Goal: Information Seeking & Learning: Learn about a topic

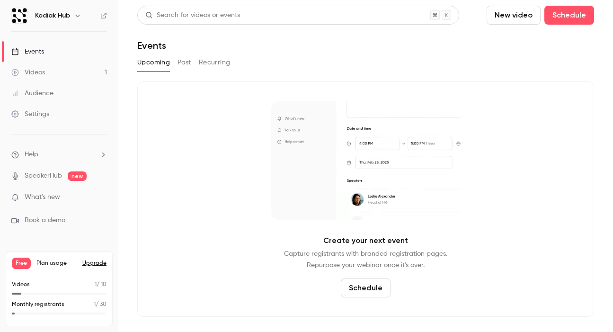
click at [194, 162] on div "Create your next event Capture registrants with branded registration pages. Rep…" at bounding box center [365, 198] width 457 height 235
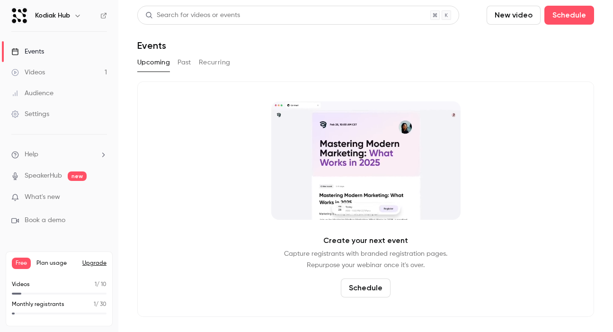
click at [181, 65] on button "Past" at bounding box center [184, 62] width 14 height 15
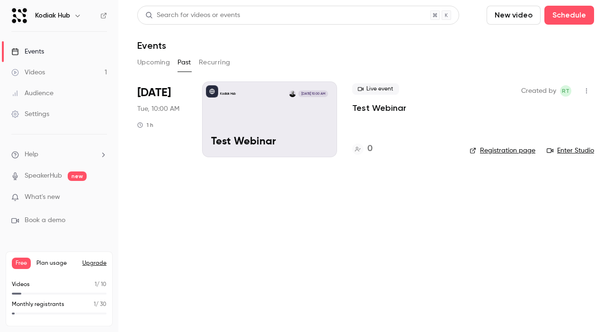
click at [244, 119] on div "Kodiak Hub [DATE] 10:00 AM Test Webinar" at bounding box center [269, 119] width 135 height 76
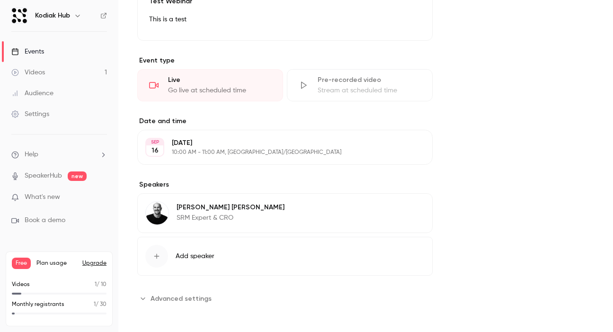
scroll to position [309, 0]
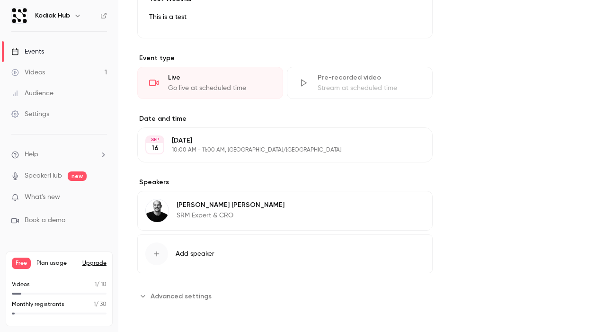
click at [190, 298] on span "Advanced settings" at bounding box center [180, 296] width 61 height 10
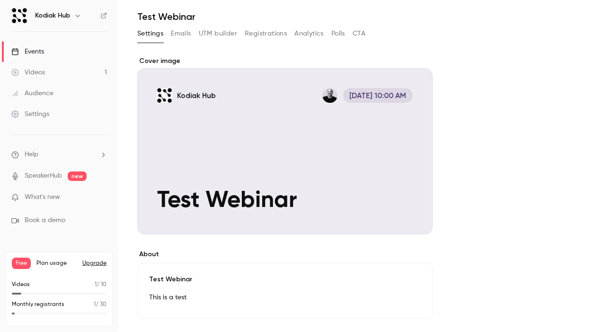
scroll to position [0, 0]
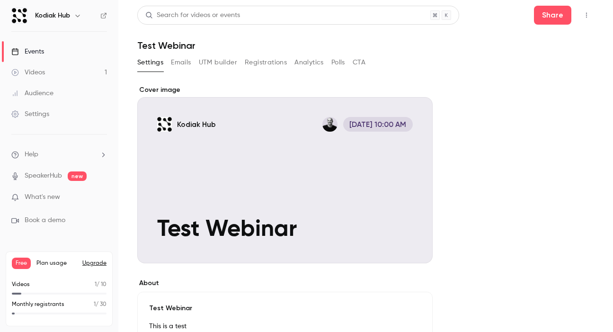
click at [176, 63] on button "Emails" at bounding box center [181, 62] width 20 height 15
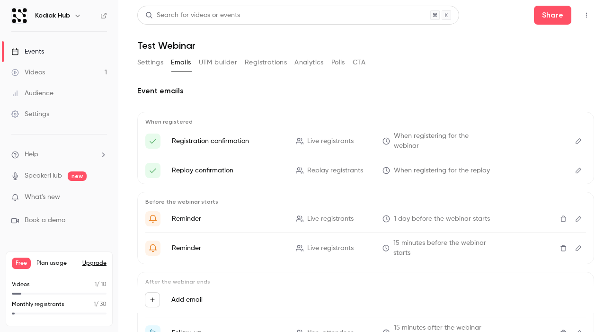
click at [221, 63] on button "UTM builder" at bounding box center [218, 62] width 38 height 15
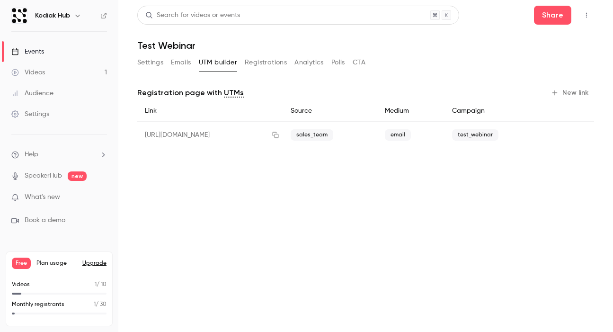
click at [267, 63] on button "Registrations" at bounding box center [266, 62] width 42 height 15
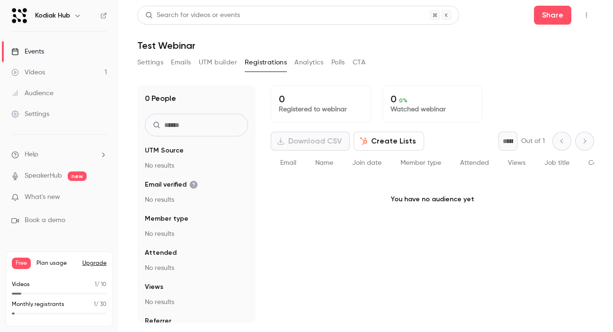
click at [378, 137] on button "Create Lists" at bounding box center [388, 141] width 71 height 19
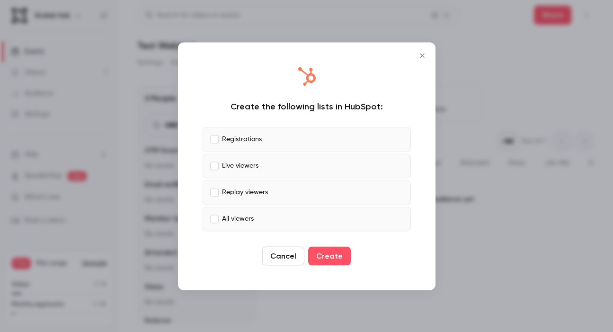
click at [422, 55] on icon "Close" at bounding box center [422, 55] width 4 height 4
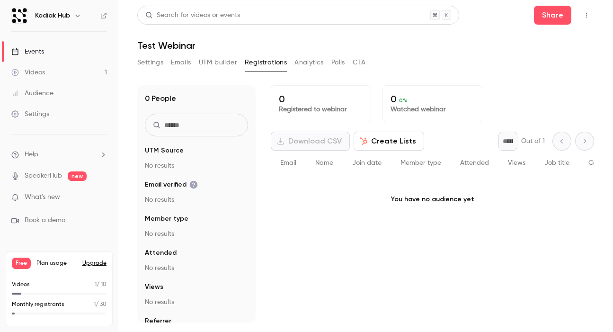
click at [387, 143] on button "Create Lists" at bounding box center [388, 141] width 71 height 19
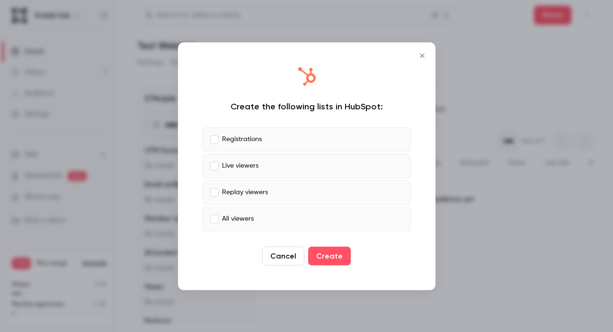
click at [425, 55] on icon "Close" at bounding box center [421, 56] width 11 height 8
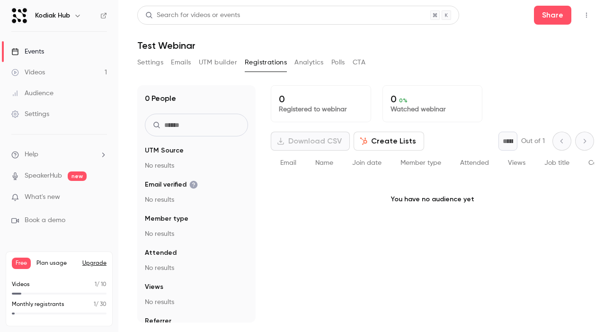
click at [337, 62] on button "Polls" at bounding box center [338, 62] width 14 height 15
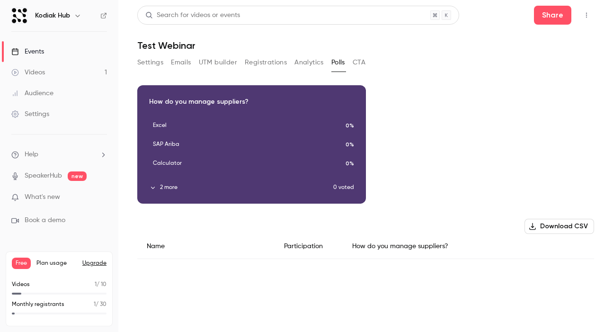
click at [308, 63] on button "Analytics" at bounding box center [308, 62] width 29 height 15
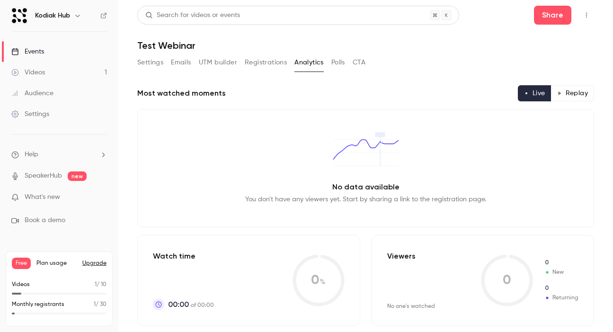
click at [360, 62] on button "CTA" at bounding box center [359, 62] width 13 height 15
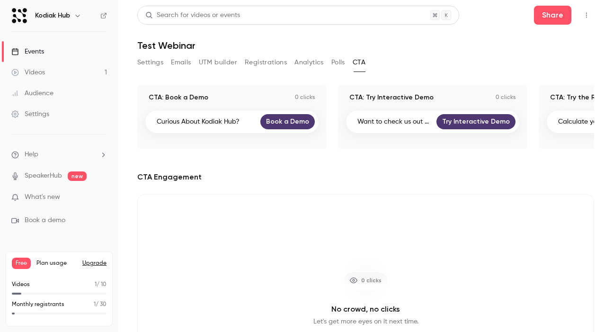
click at [587, 12] on icon "button" at bounding box center [587, 15] width 8 height 7
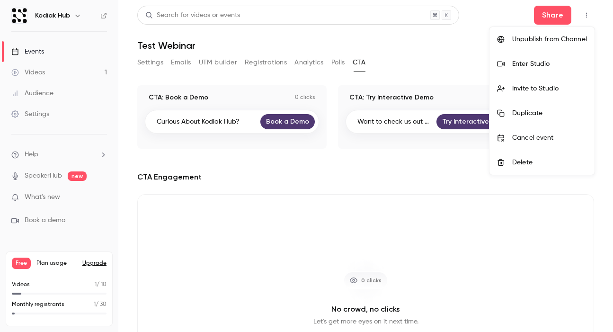
click at [573, 64] on div "Enter Studio" at bounding box center [549, 63] width 75 height 9
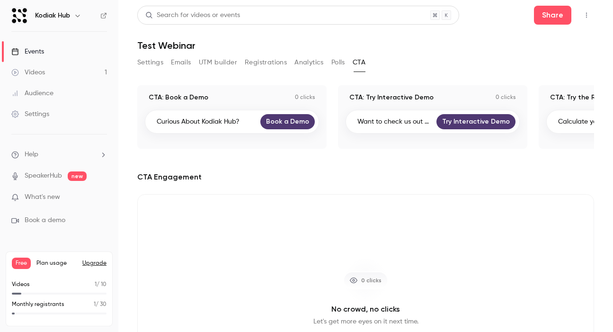
click at [45, 89] on div "Audience" at bounding box center [32, 92] width 42 height 9
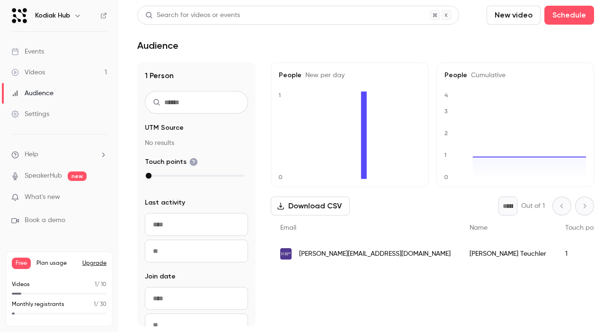
click at [51, 176] on link "SpeakerHub" at bounding box center [43, 176] width 37 height 10
click at [48, 70] on link "Videos 1" at bounding box center [59, 72] width 118 height 21
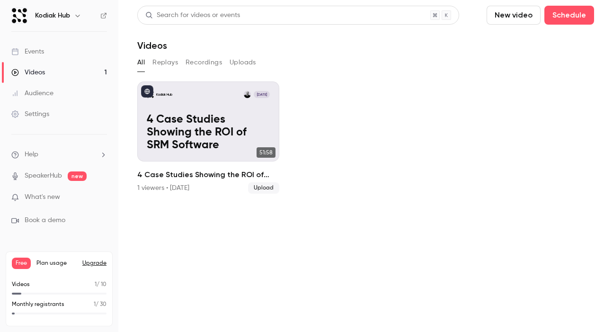
click at [172, 62] on button "Replays" at bounding box center [165, 62] width 26 height 15
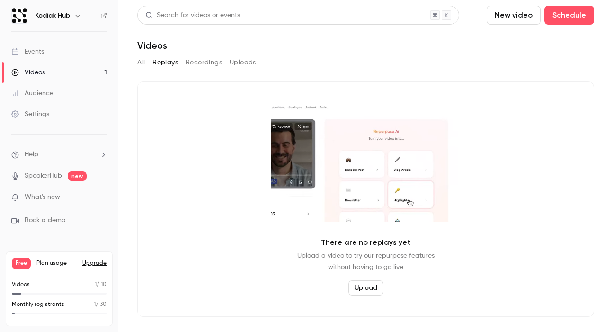
click at [206, 60] on button "Recordings" at bounding box center [204, 62] width 36 height 15
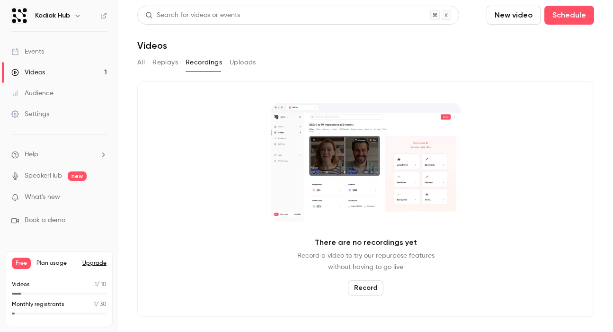
click at [242, 60] on button "Uploads" at bounding box center [243, 62] width 27 height 15
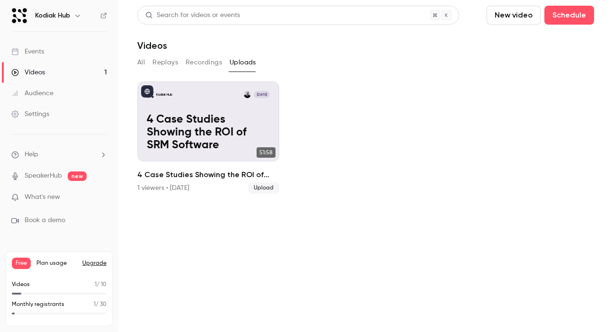
click at [139, 63] on button "All" at bounding box center [141, 62] width 8 height 15
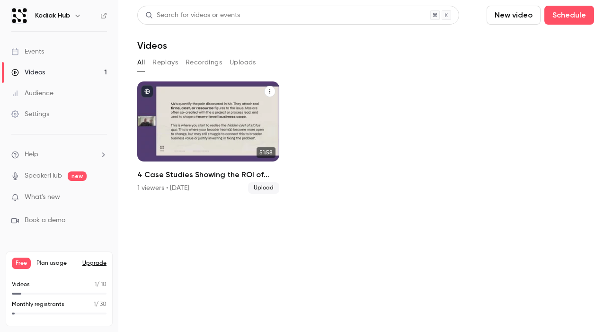
click at [215, 110] on div "Kodiak Hub [DATE] 4 Case Studies Showing the ROI of SRM Software" at bounding box center [208, 121] width 142 height 80
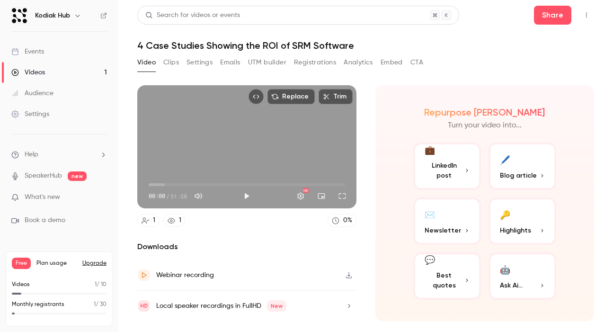
click at [485, 40] on h1 "4 Case Studies Showing the ROI of SRM Software" at bounding box center [365, 45] width 457 height 11
